Goal: Information Seeking & Learning: Learn about a topic

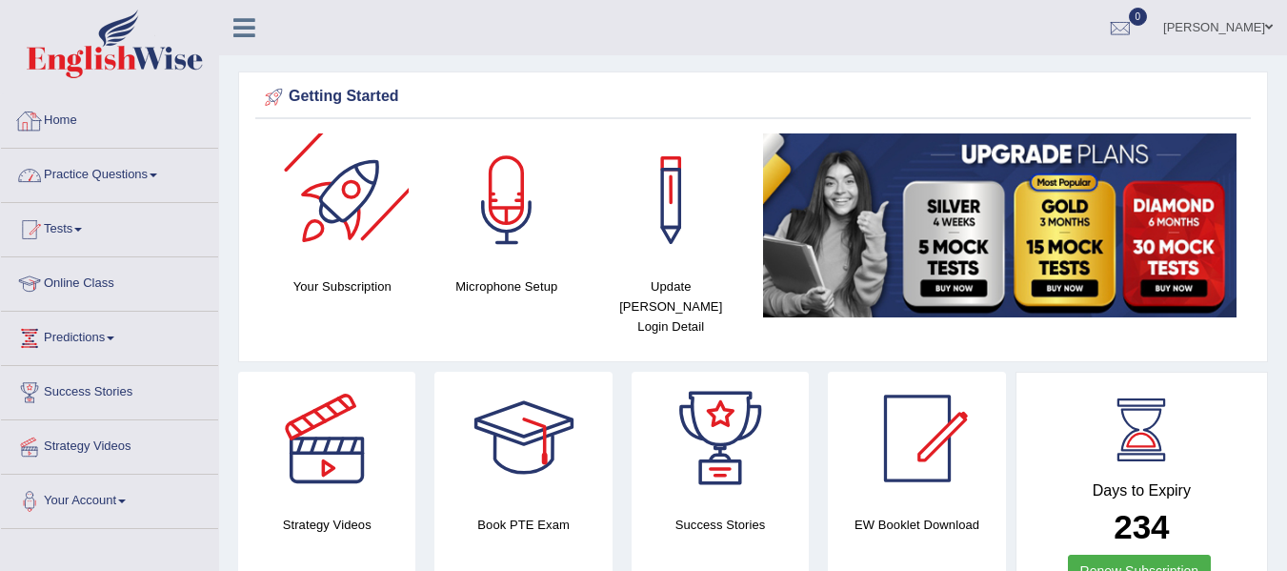
click at [136, 168] on link "Practice Questions" at bounding box center [109, 173] width 217 height 48
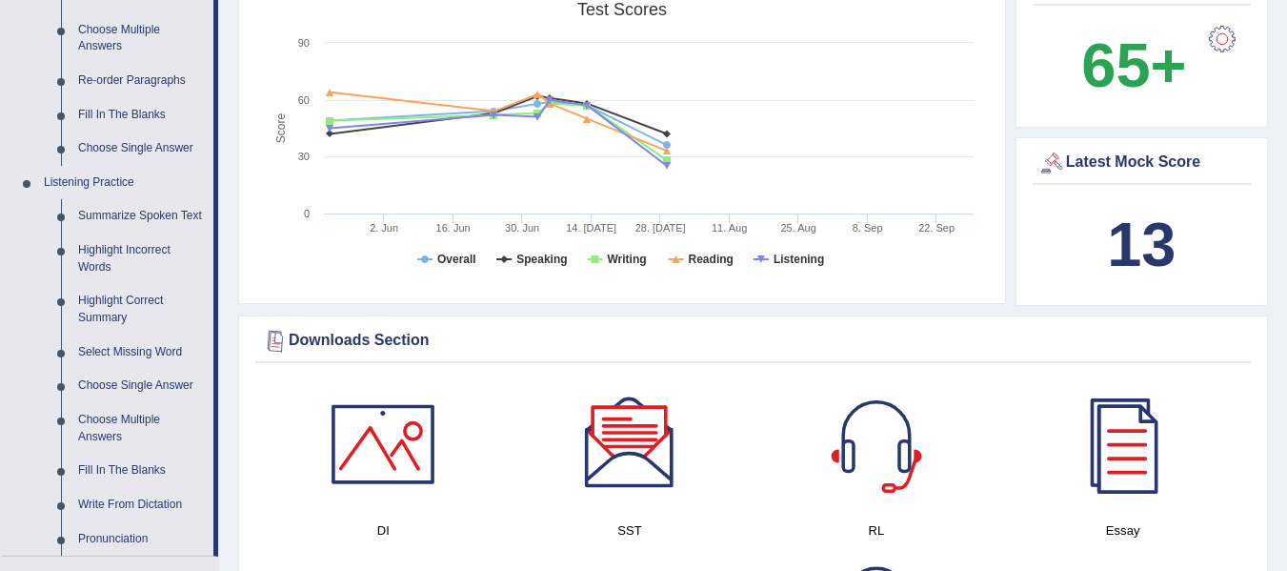
scroll to position [857, 0]
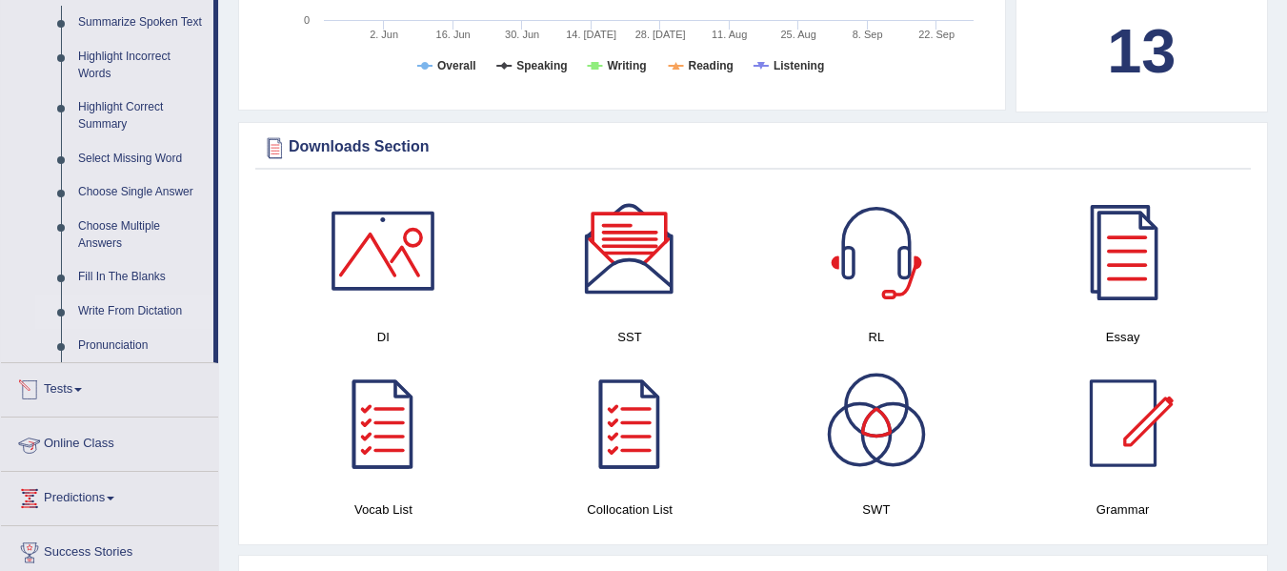
click at [153, 299] on link "Write From Dictation" at bounding box center [142, 311] width 144 height 34
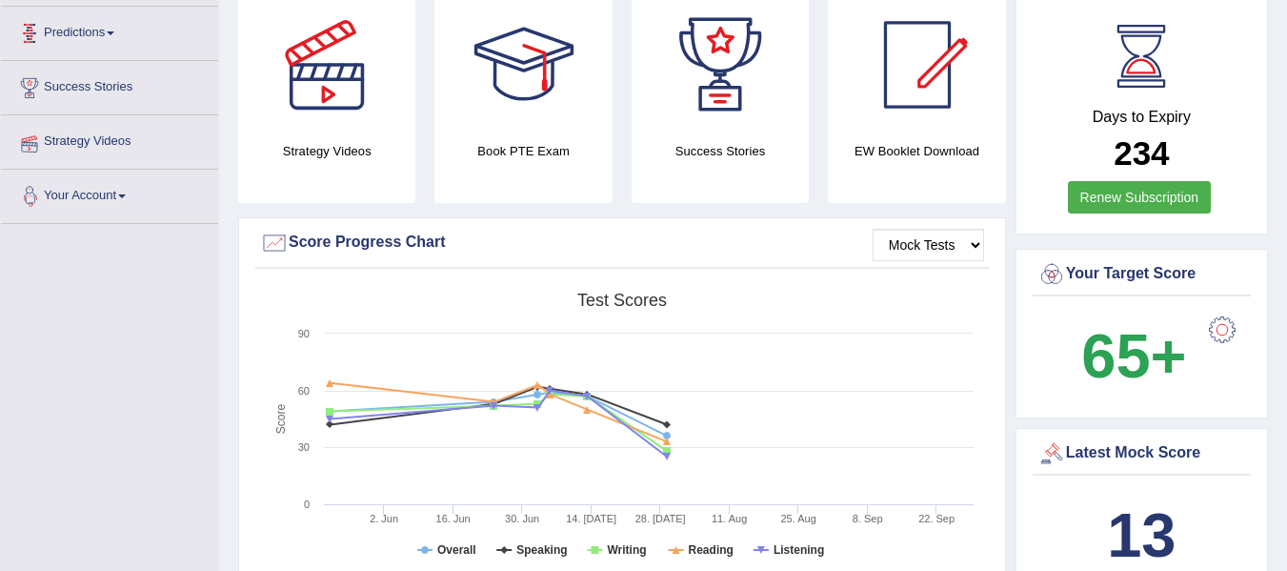
scroll to position [227, 0]
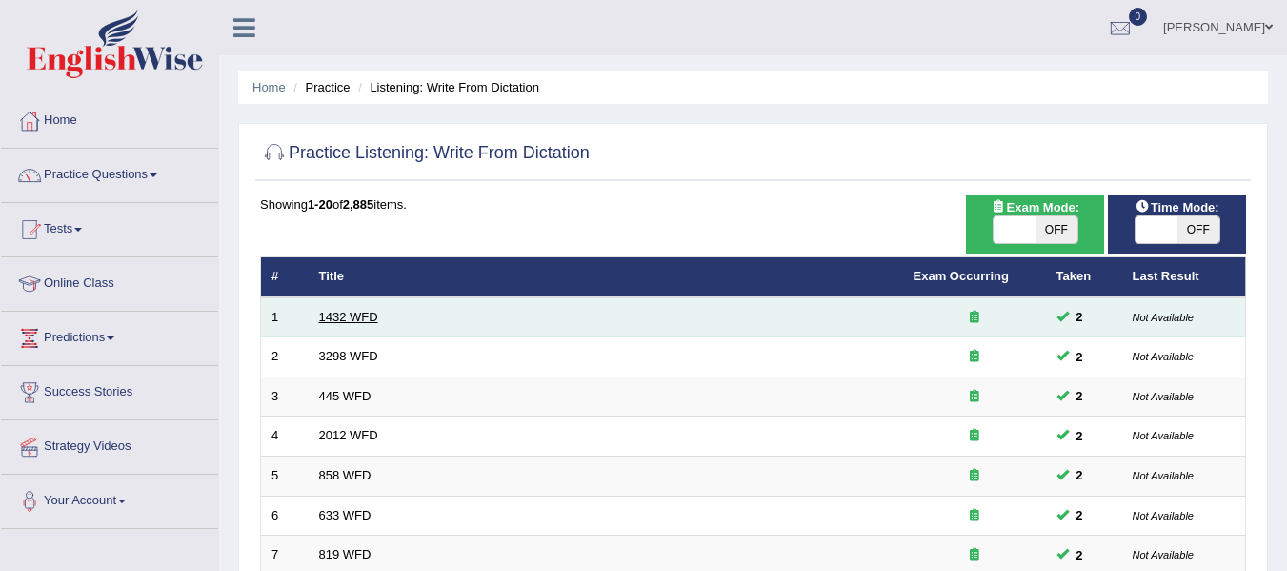
click at [356, 313] on link "1432 WFD" at bounding box center [348, 317] width 59 height 14
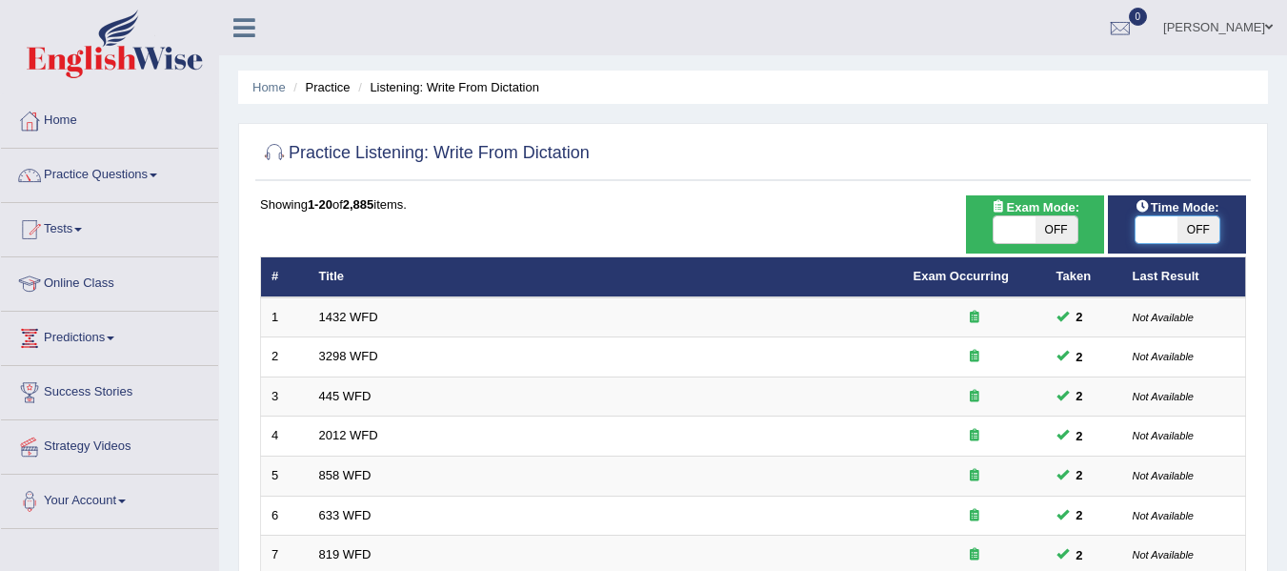
click at [1161, 236] on span at bounding box center [1156, 229] width 42 height 27
checkbox input "true"
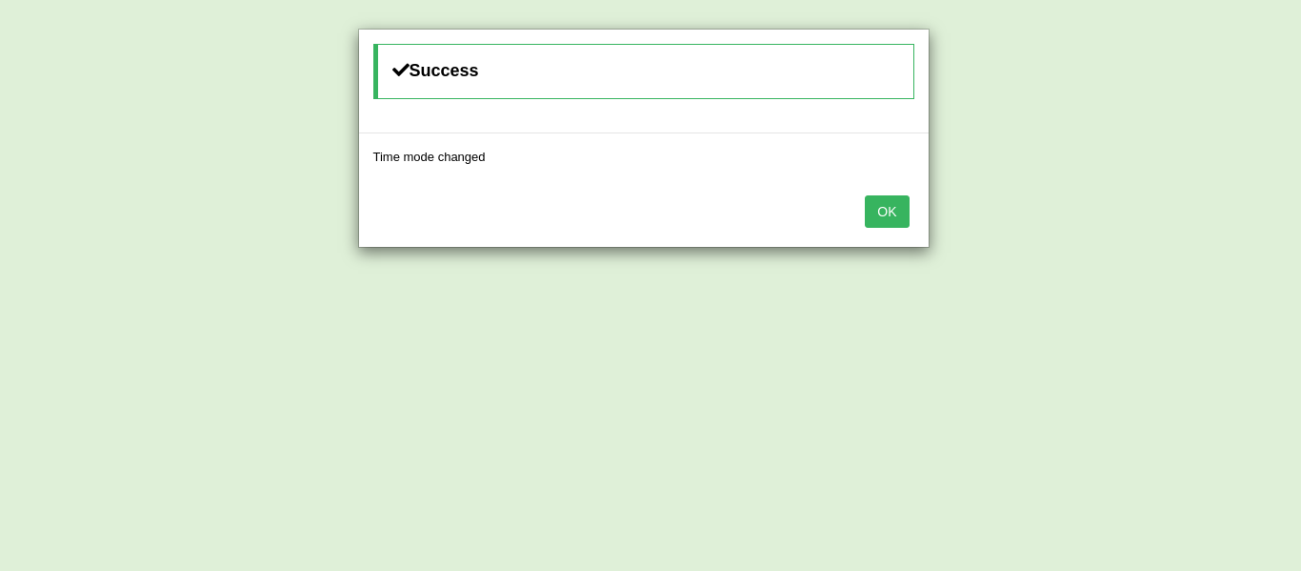
click at [876, 205] on button "OK" at bounding box center [887, 211] width 44 height 32
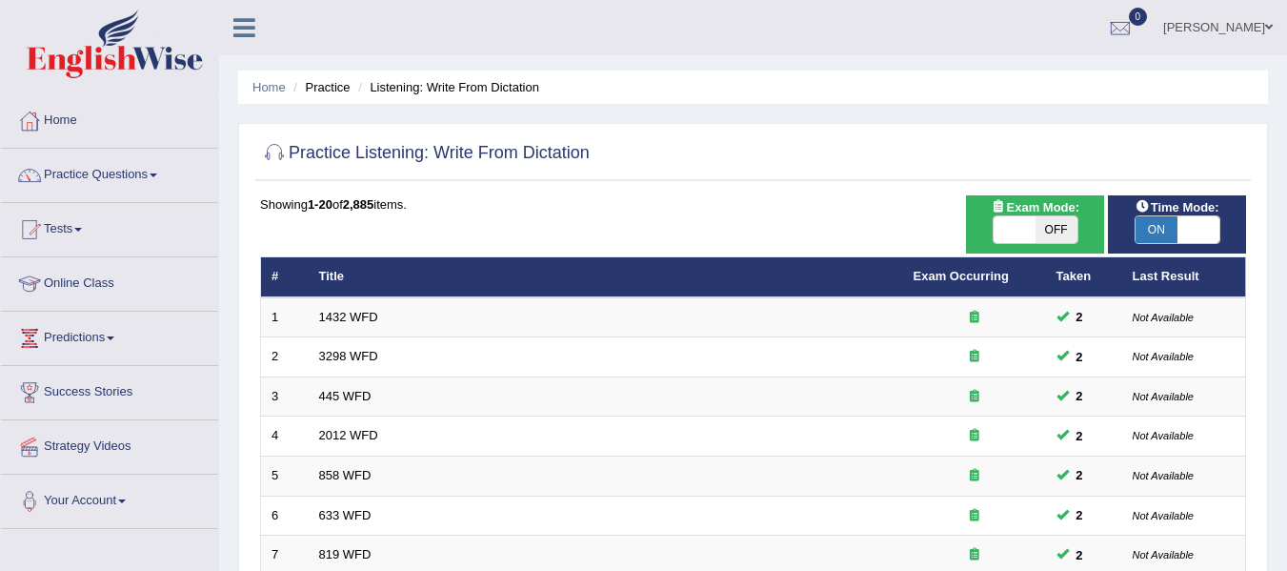
click at [1035, 231] on span "OFF" at bounding box center [1056, 229] width 42 height 27
checkbox input "true"
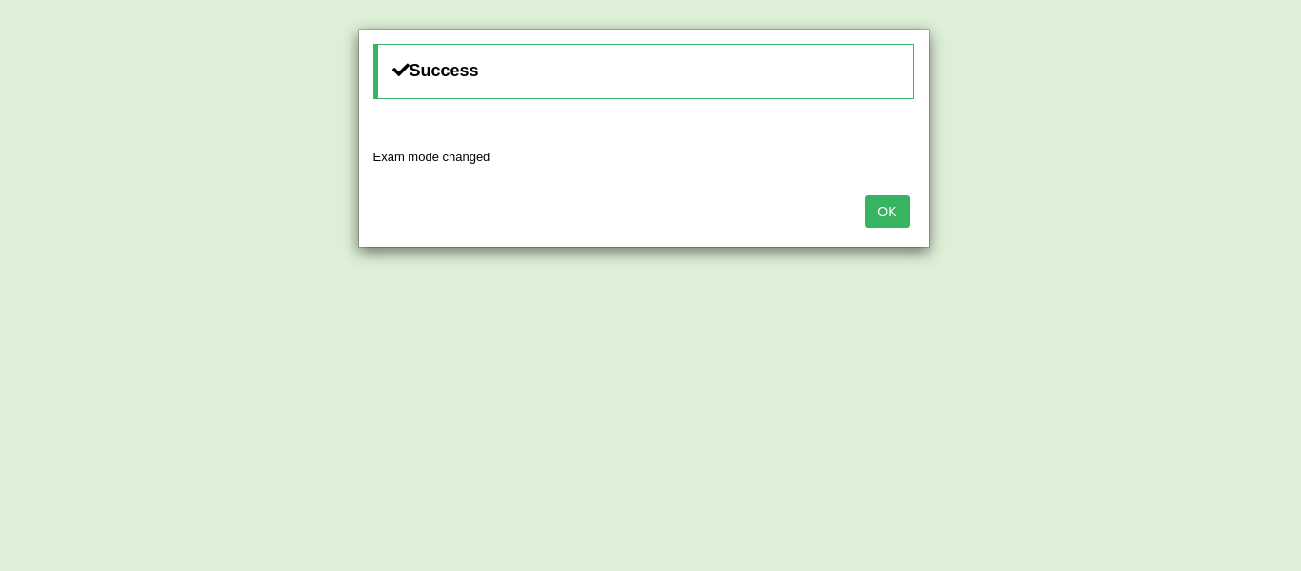
click at [893, 208] on button "OK" at bounding box center [887, 211] width 44 height 32
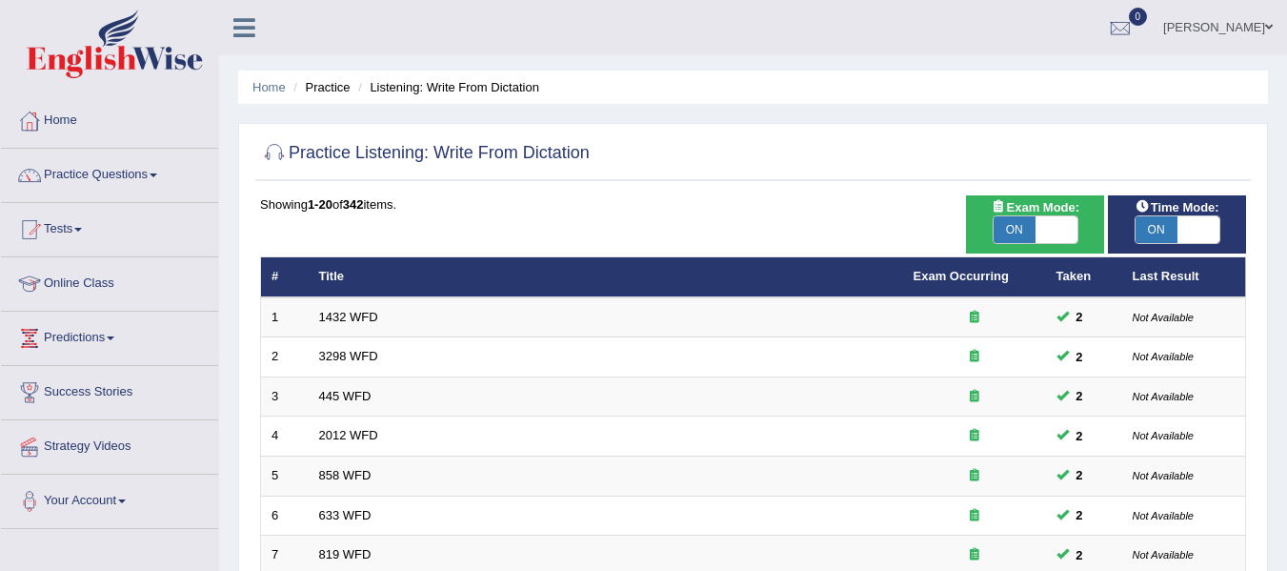
scroll to position [499, 0]
